Goal: Task Accomplishment & Management: Manage account settings

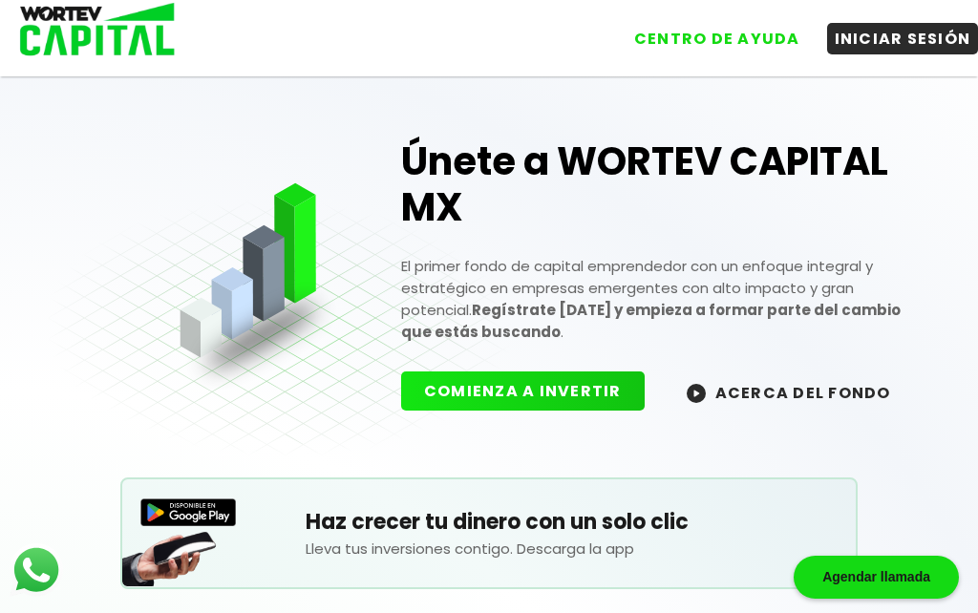
click at [892, 38] on button "INICIAR SESIÓN" at bounding box center [903, 39] width 152 height 32
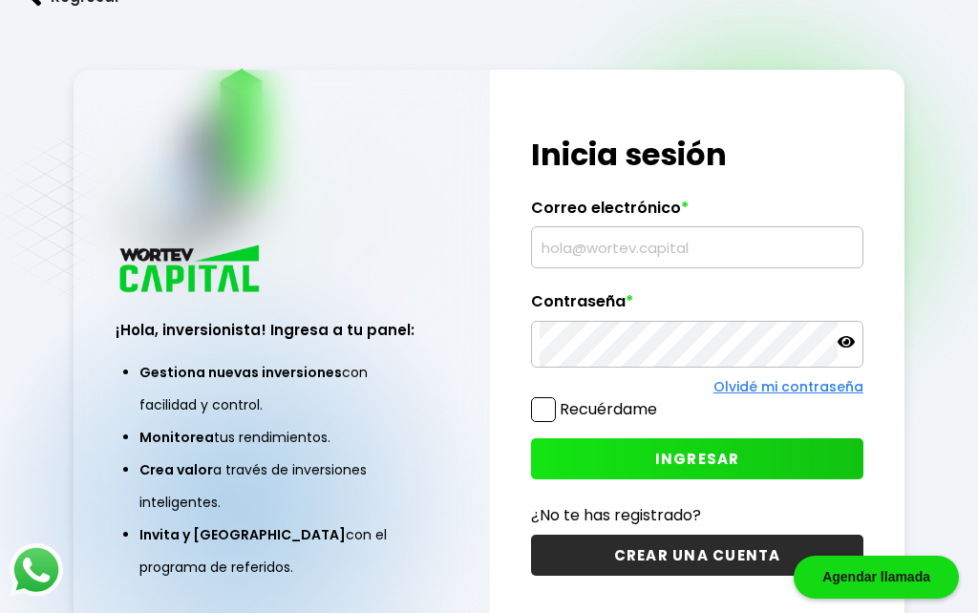
click at [625, 267] on input "text" at bounding box center [697, 247] width 314 height 40
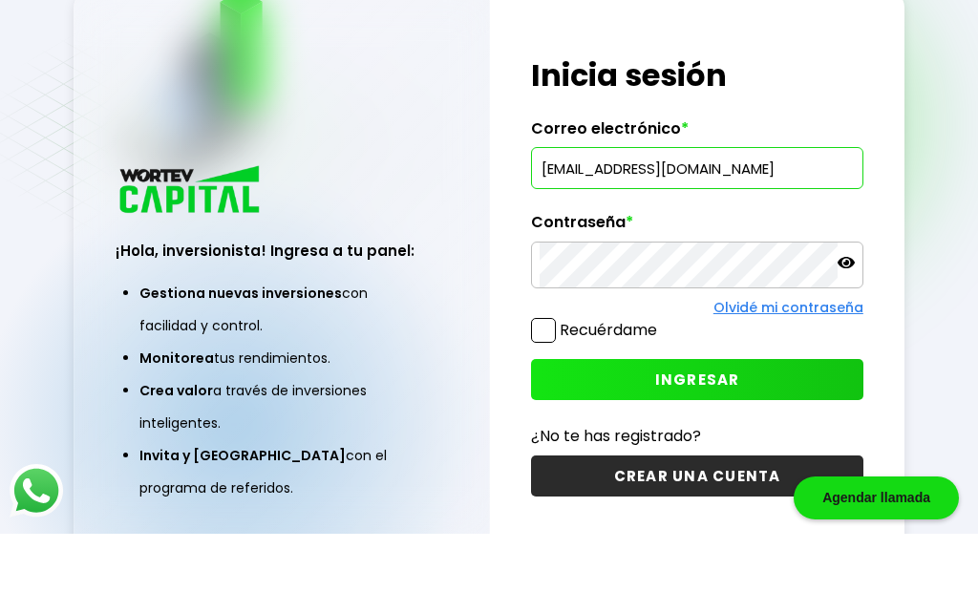
scroll to position [79, 0]
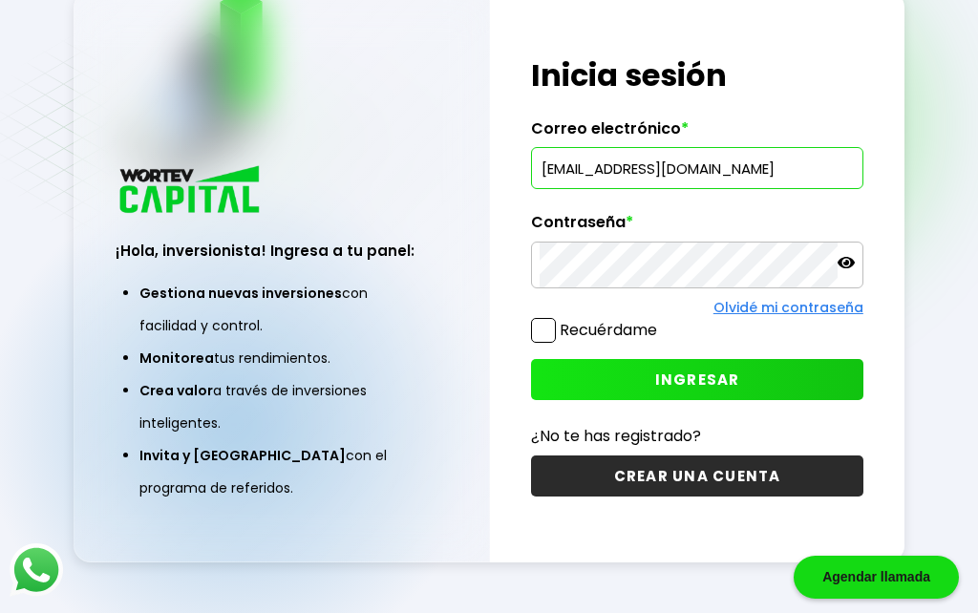
type input "[EMAIL_ADDRESS][DOMAIN_NAME]"
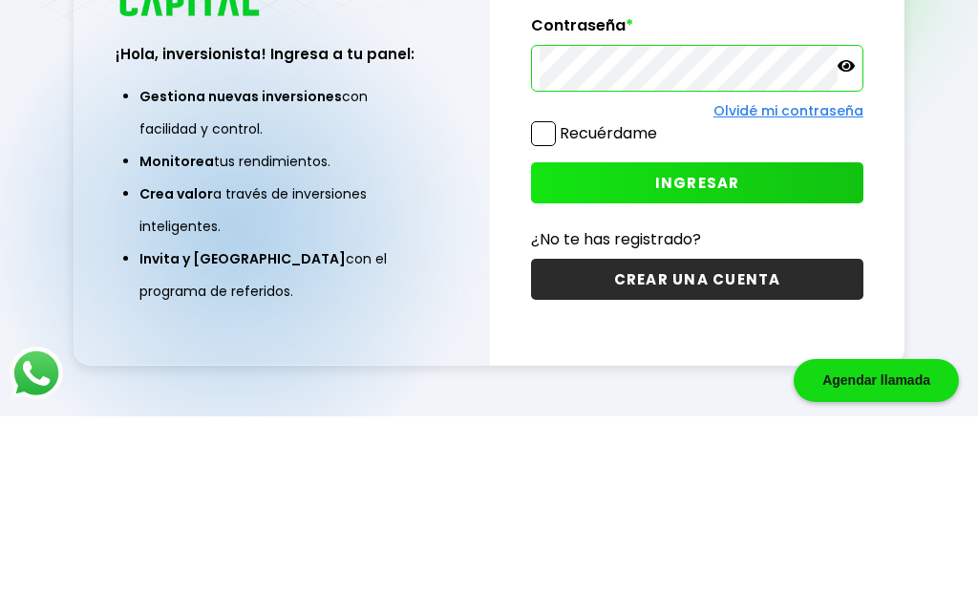
scroll to position [179, 0]
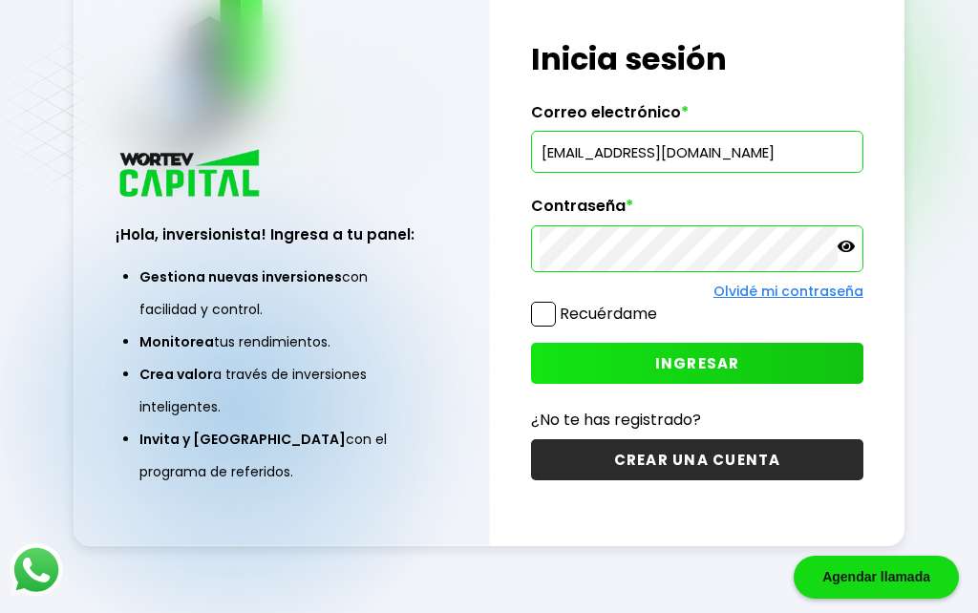
click at [697, 353] on span "INGRESAR" at bounding box center [697, 363] width 85 height 20
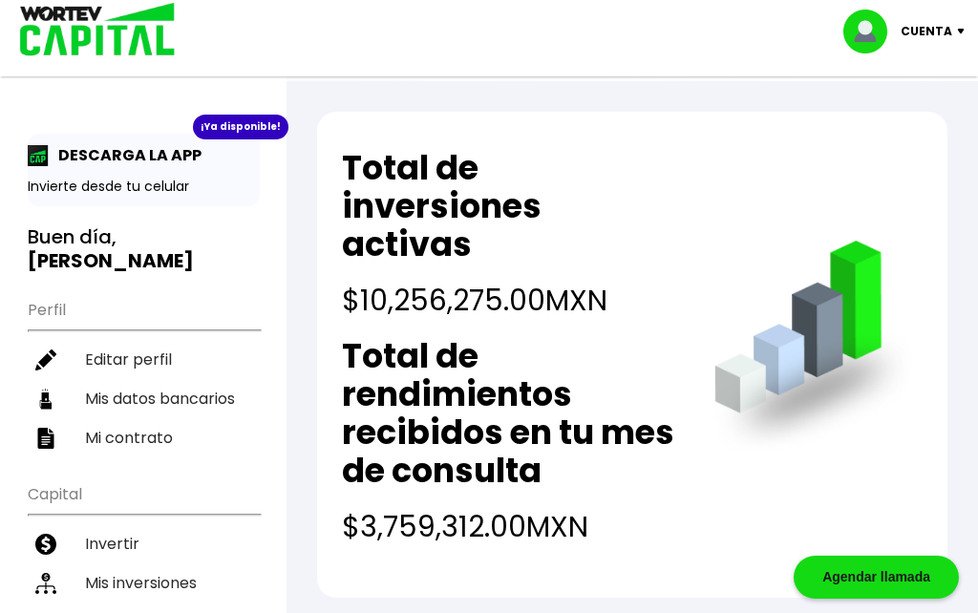
click at [937, 40] on p "Cuenta" at bounding box center [927, 31] width 52 height 29
click at [907, 135] on li "Cerrar sesión" at bounding box center [906, 127] width 153 height 39
